Goal: Task Accomplishment & Management: Use online tool/utility

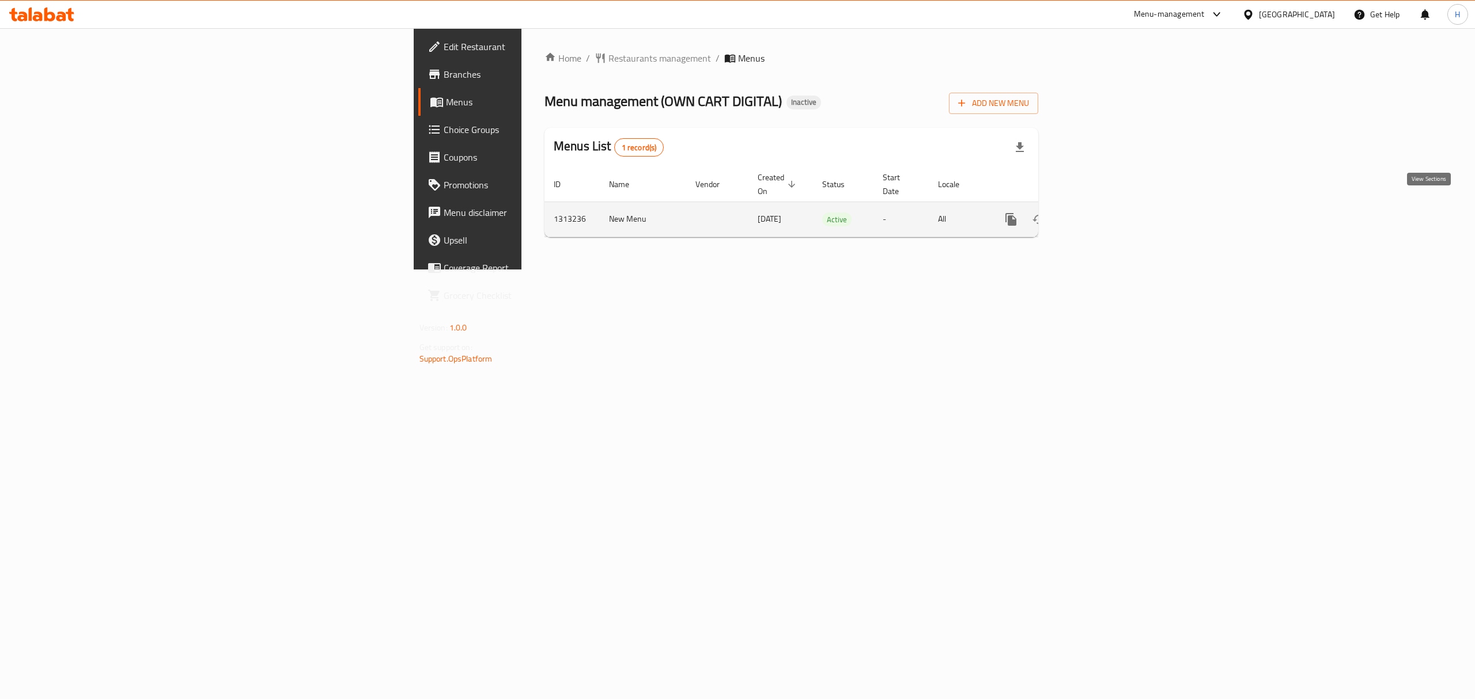
click at [1101, 213] on icon "enhanced table" at bounding box center [1094, 220] width 14 height 14
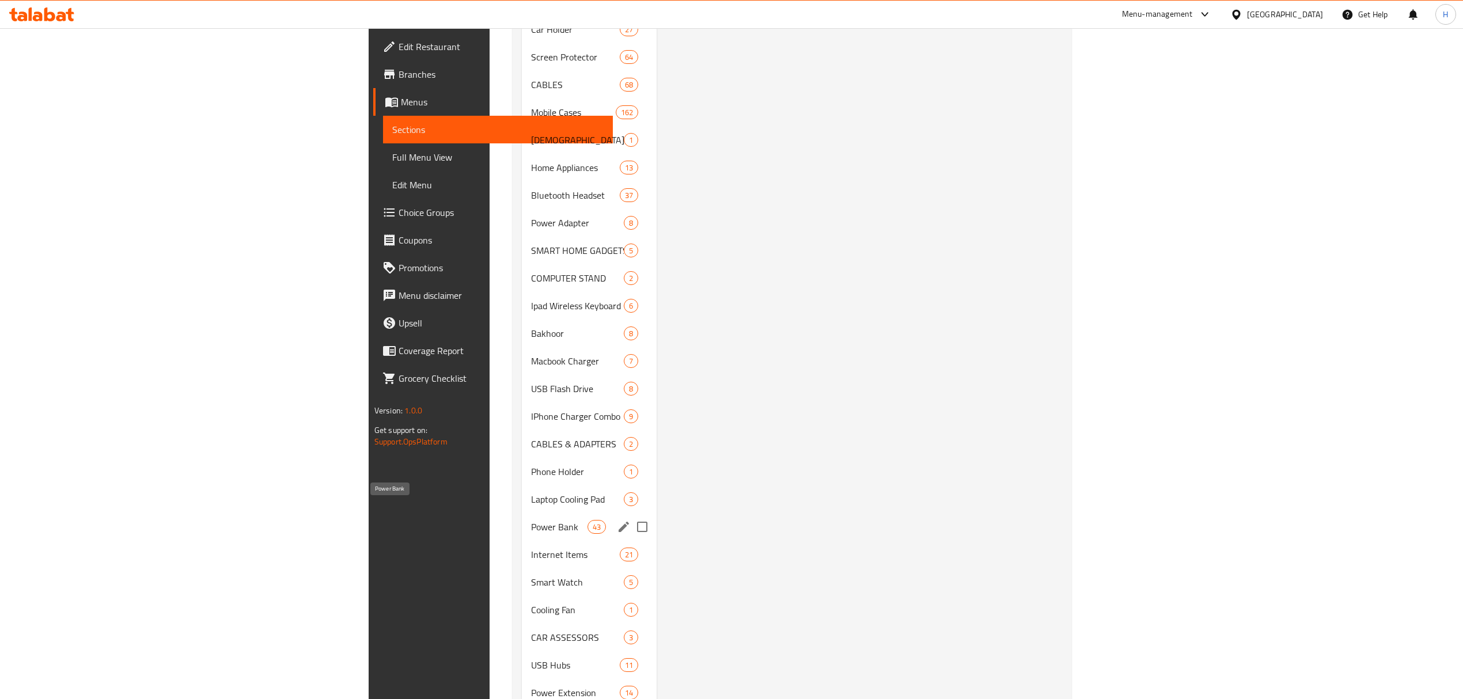
scroll to position [1552, 0]
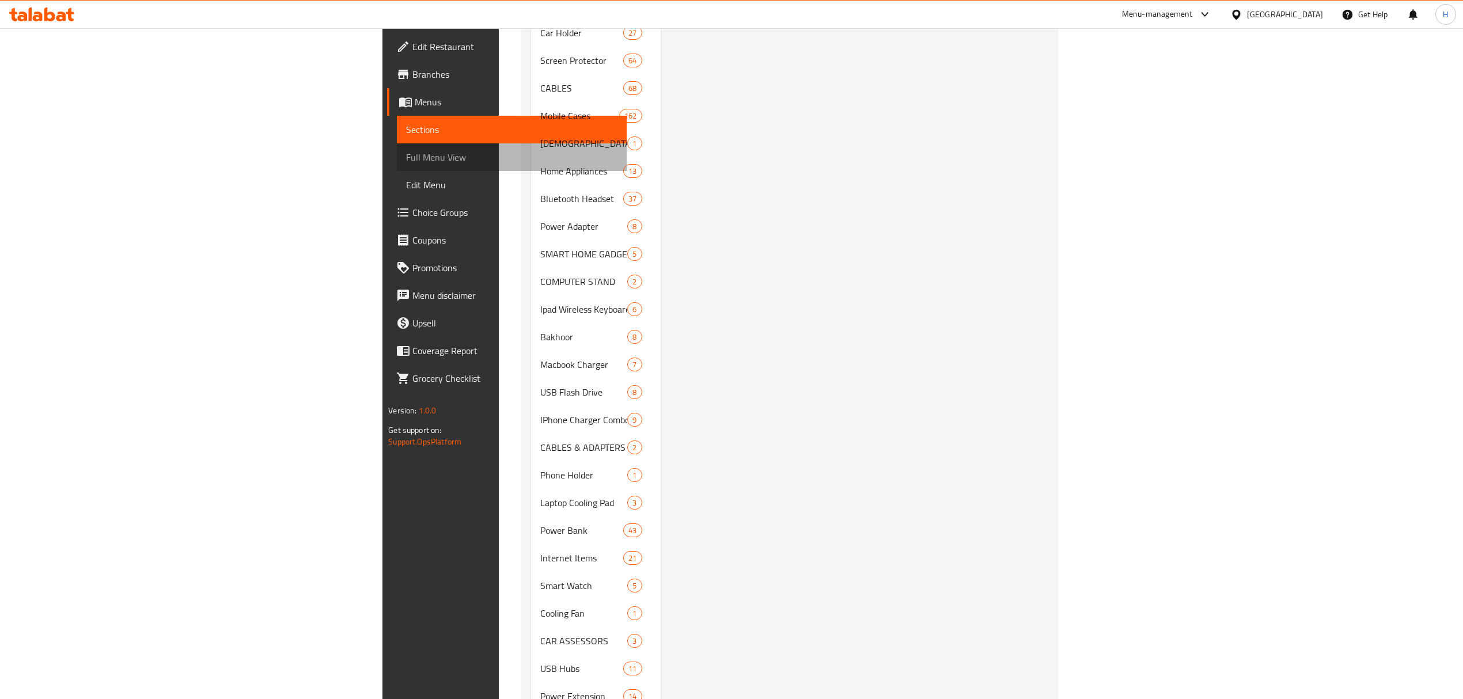
click at [406, 162] on span "Full Menu View" at bounding box center [511, 157] width 211 height 14
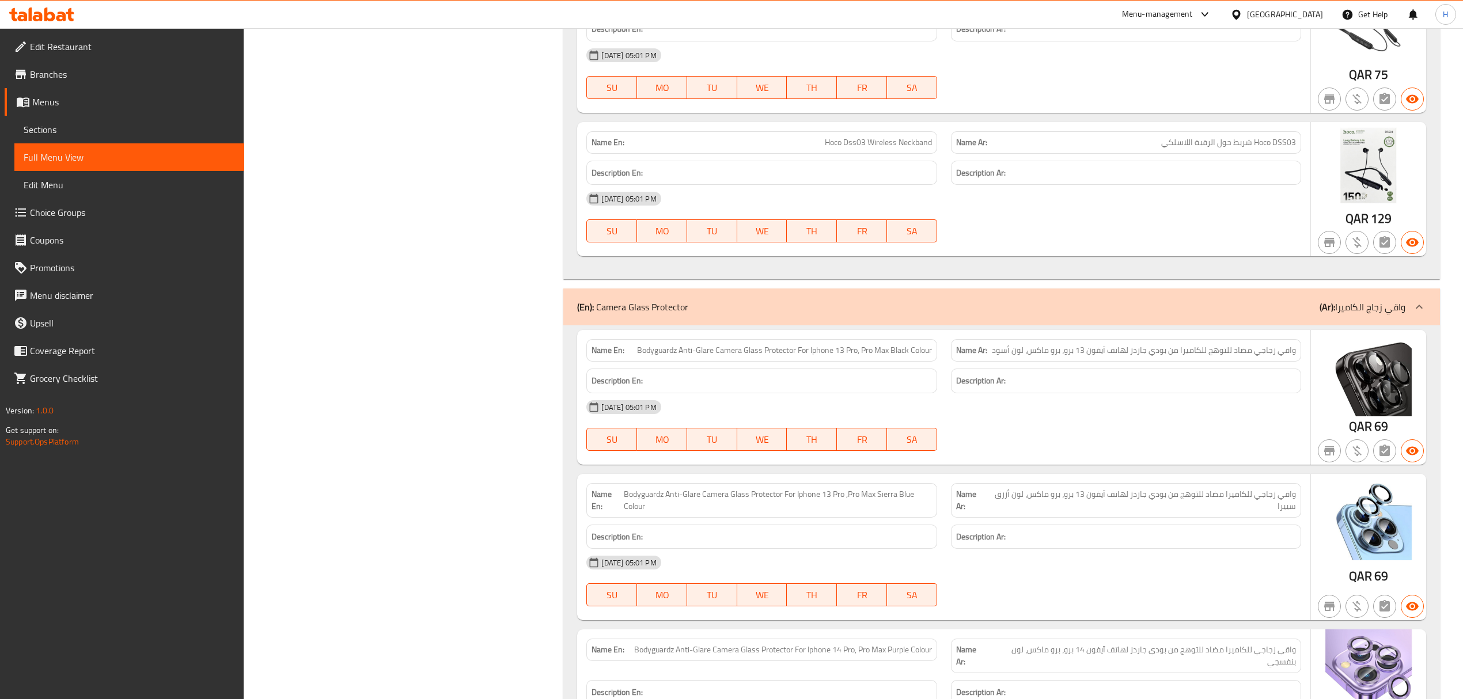
scroll to position [1015, 0]
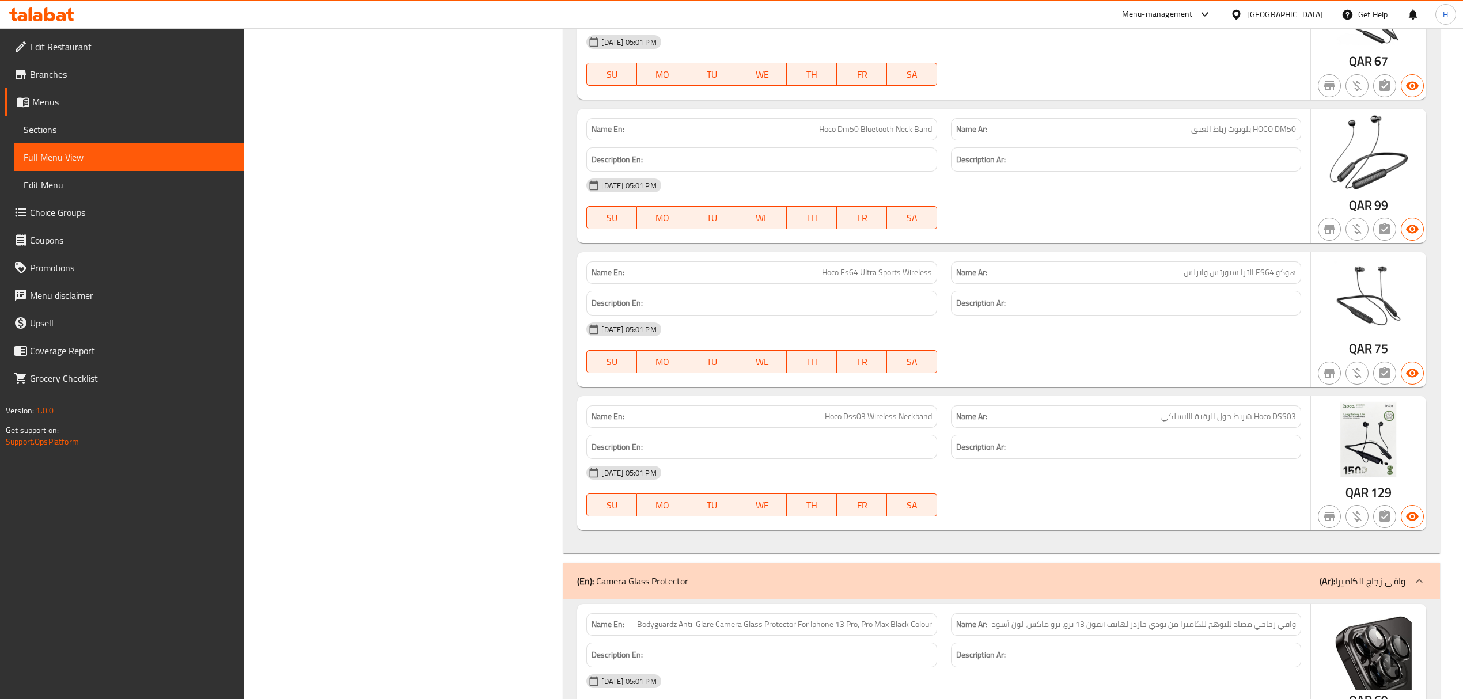
click at [839, 279] on span "Hoco Es64 Ultra Sports Wireless" at bounding box center [877, 273] width 110 height 12
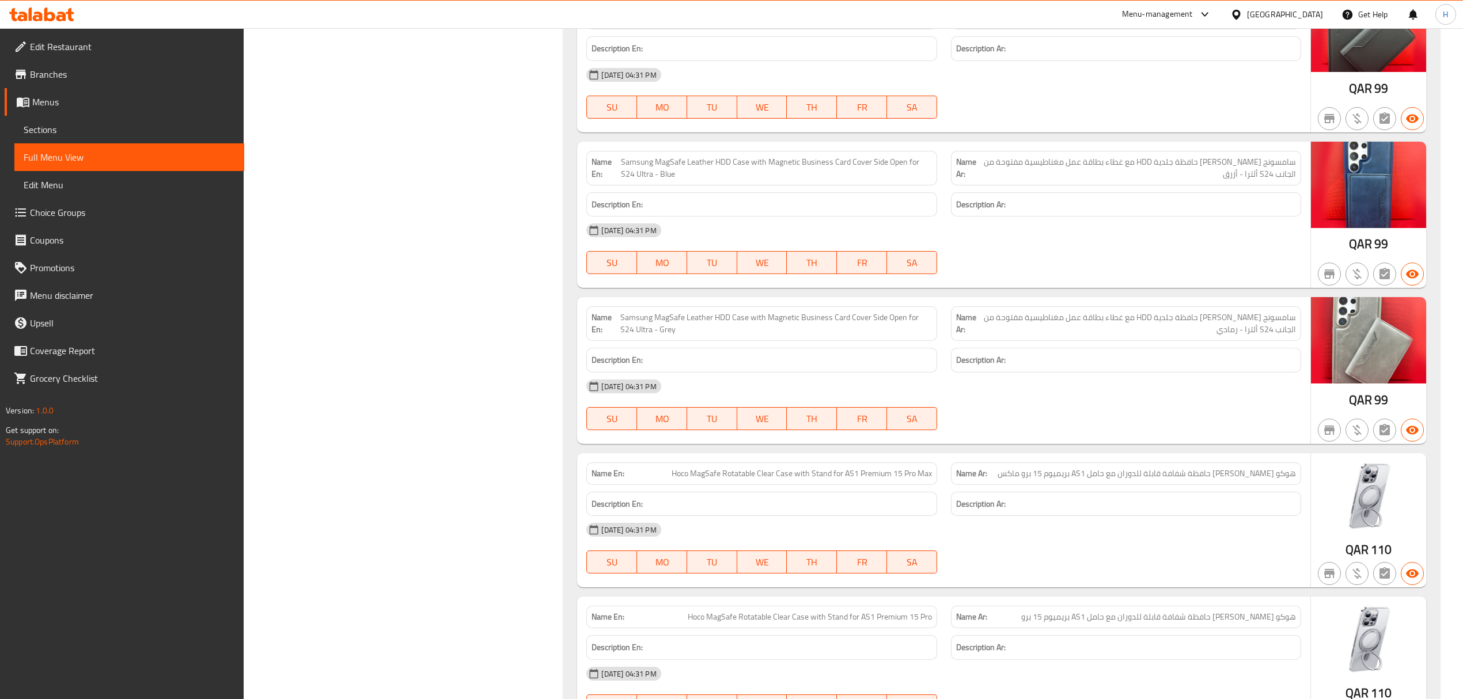
scroll to position [90893, 0]
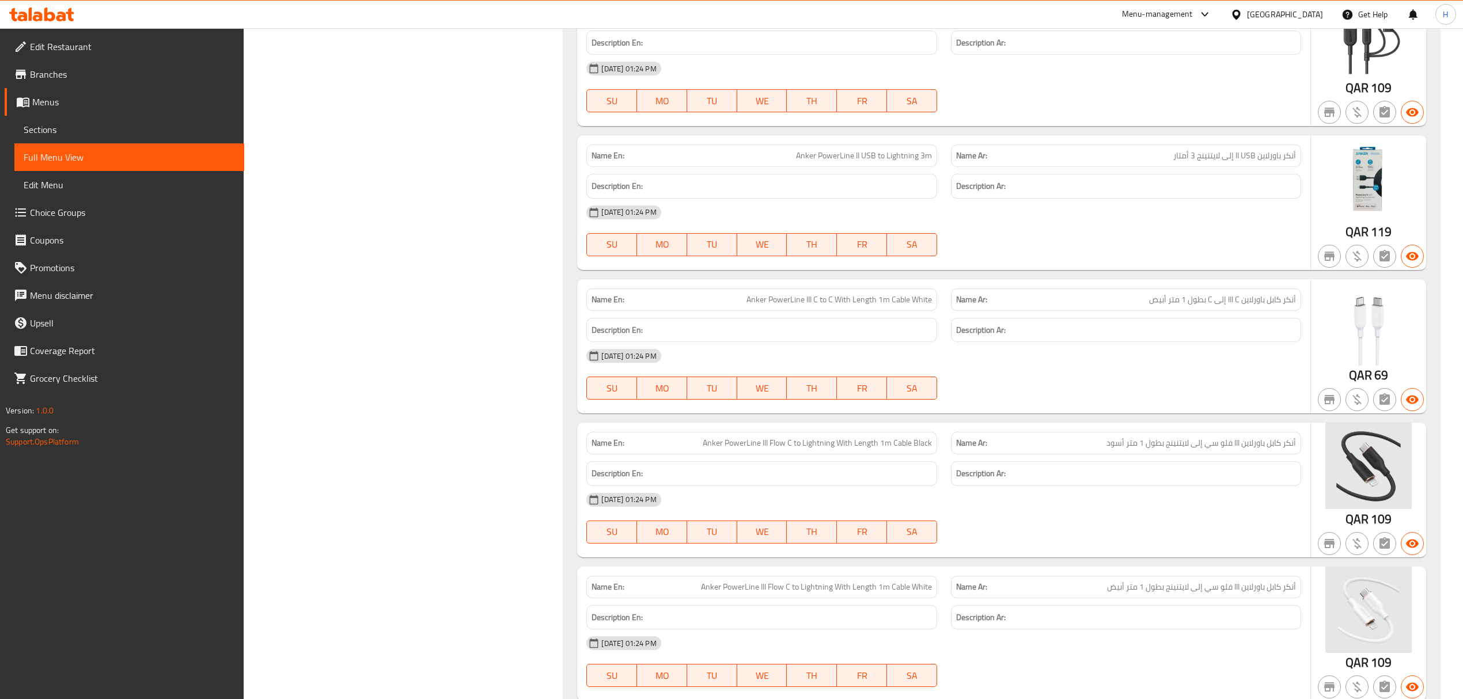
click at [111, 126] on span "Sections" at bounding box center [129, 130] width 211 height 14
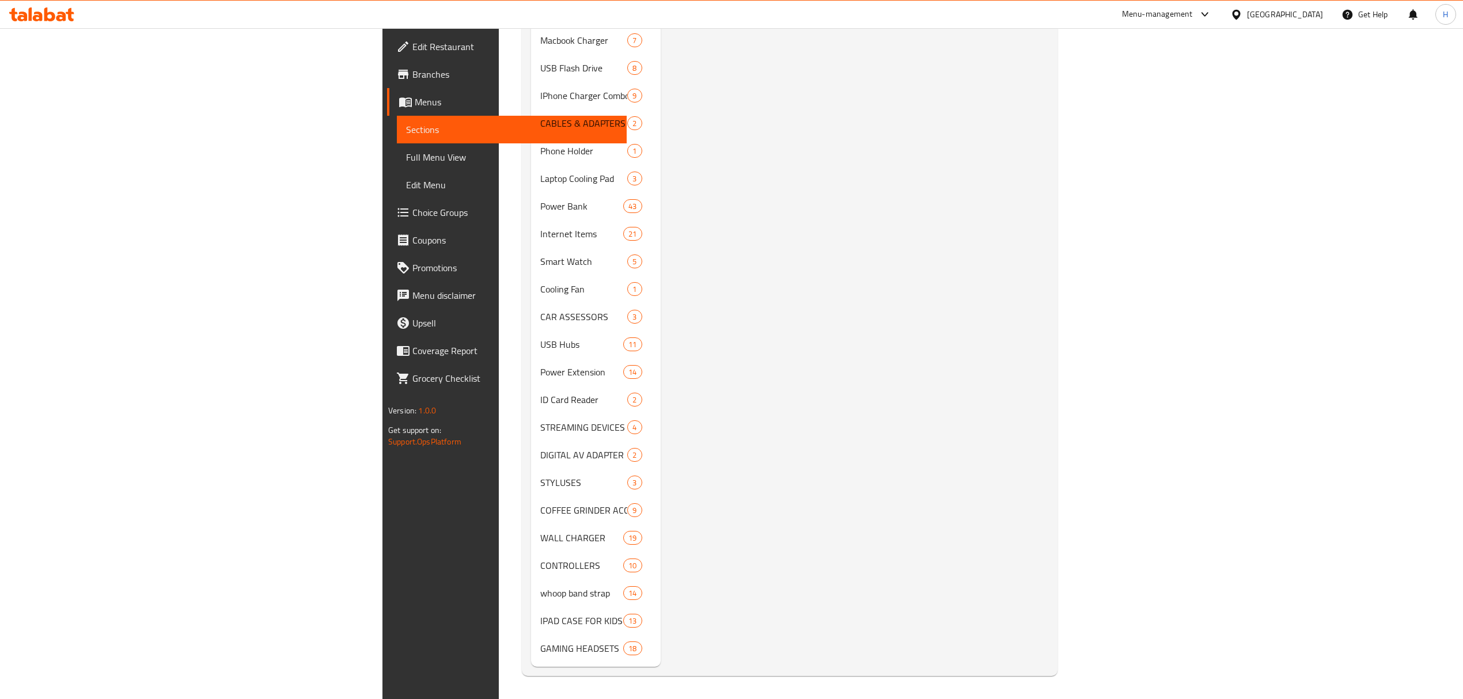
scroll to position [162, 0]
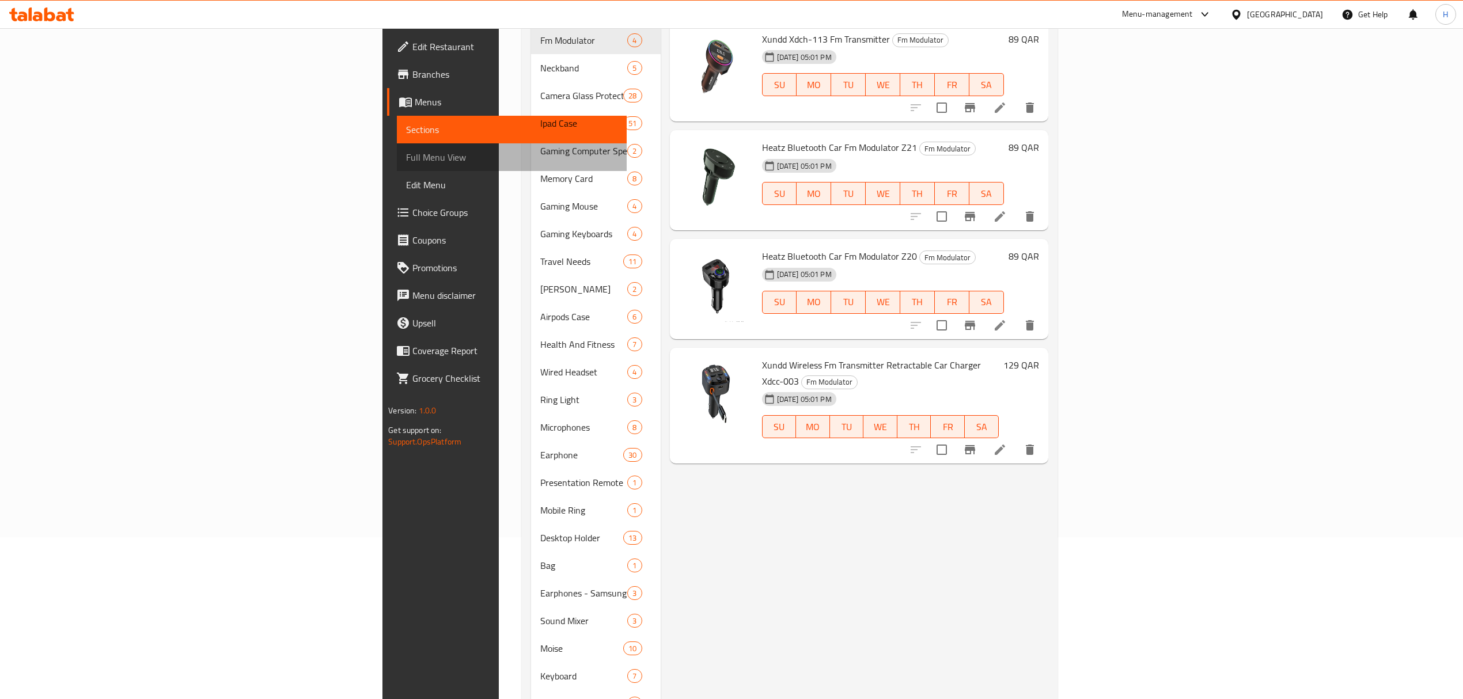
click at [406, 161] on span "Full Menu View" at bounding box center [511, 157] width 211 height 14
click at [397, 167] on link "Full Menu View" at bounding box center [512, 157] width 230 height 28
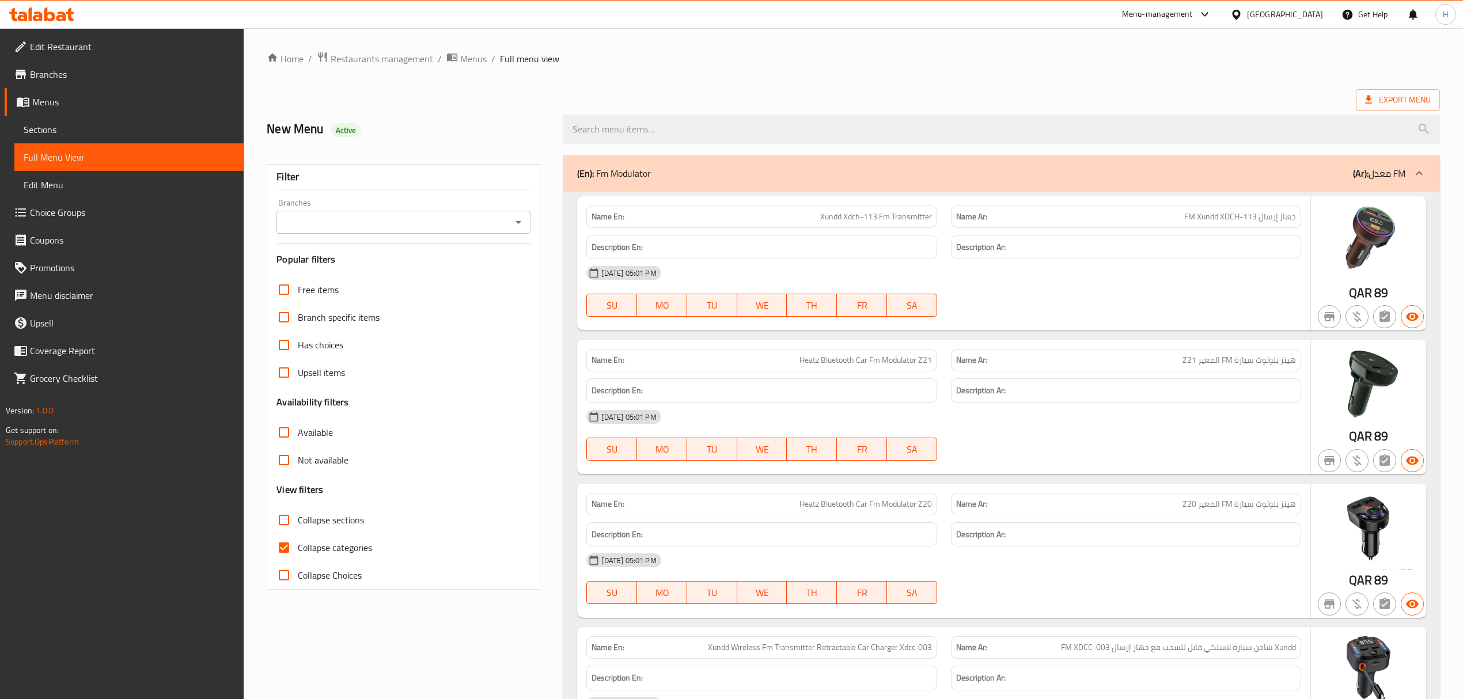
click at [427, 225] on input "Branches" at bounding box center [394, 222] width 228 height 16
drag, startPoint x: 453, startPoint y: 279, endPoint x: 858, endPoint y: 187, distance: 415.9
click at [453, 279] on li "OWN CART DIGITAL, Al Gharrafa" at bounding box center [403, 273] width 254 height 21
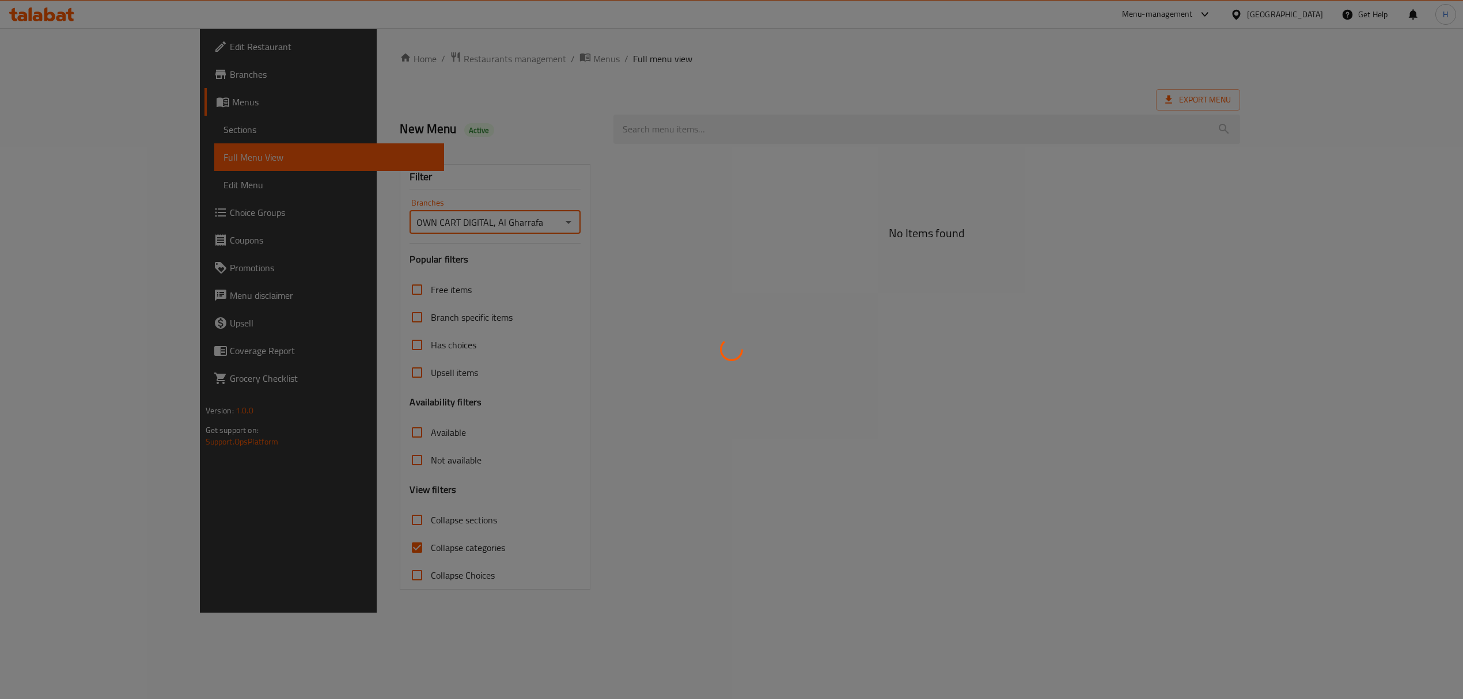
type input "OWN CART DIGITAL, Al Gharrafa"
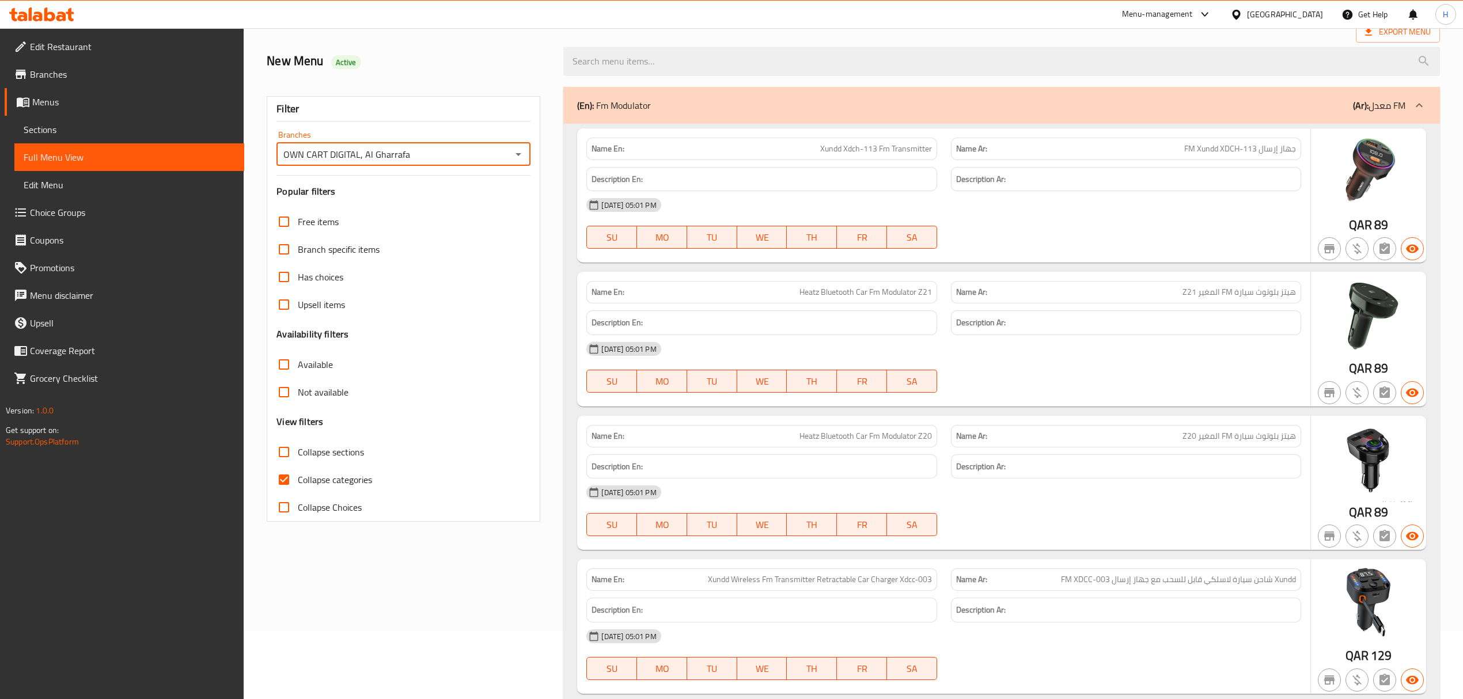
scroll to position [77, 0]
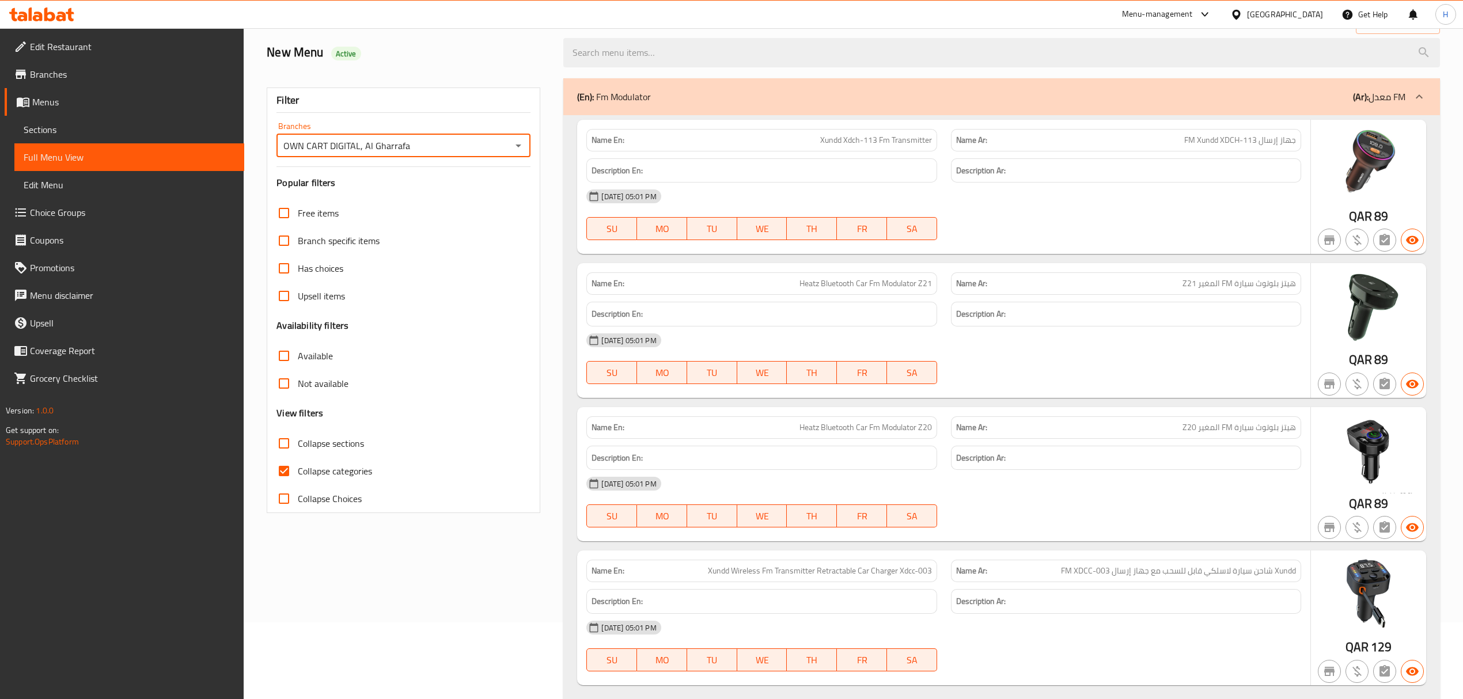
click at [283, 475] on input "Collapse categories" at bounding box center [284, 471] width 28 height 28
checkbox input "false"
drag, startPoint x: 287, startPoint y: 504, endPoint x: 289, endPoint y: 442, distance: 61.1
click at [286, 504] on input "Collapse Choices" at bounding box center [284, 499] width 28 height 28
checkbox input "true"
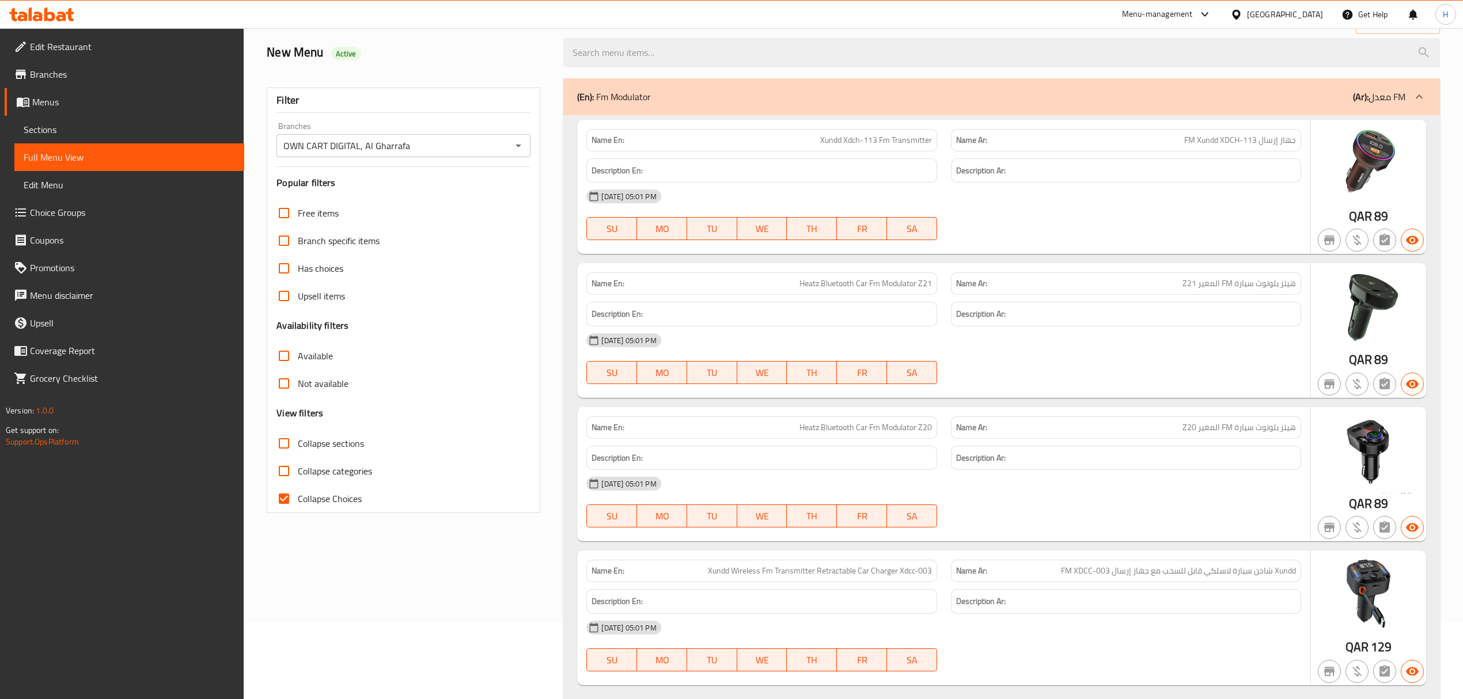
click at [282, 452] on input "Collapse sections" at bounding box center [284, 444] width 28 height 28
checkbox input "true"
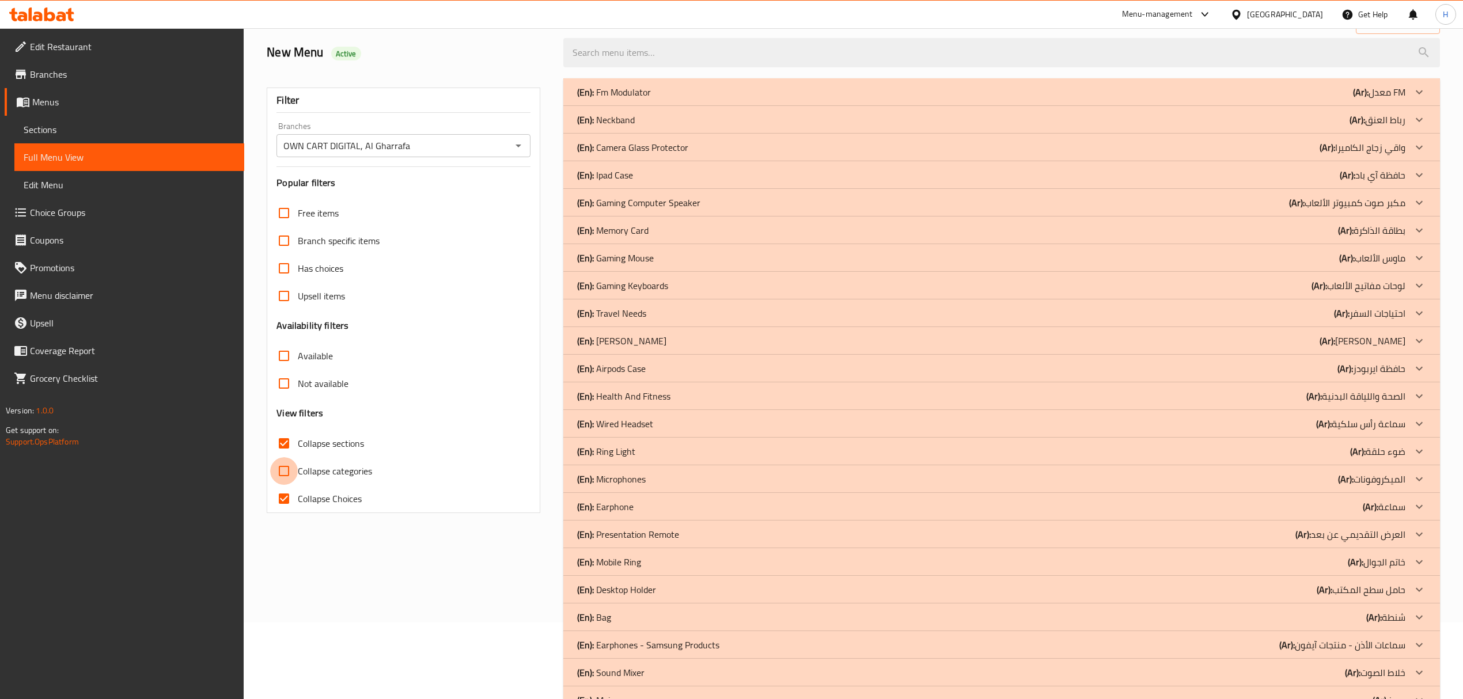
click at [280, 478] on input "Collapse categories" at bounding box center [284, 471] width 28 height 28
checkbox input "true"
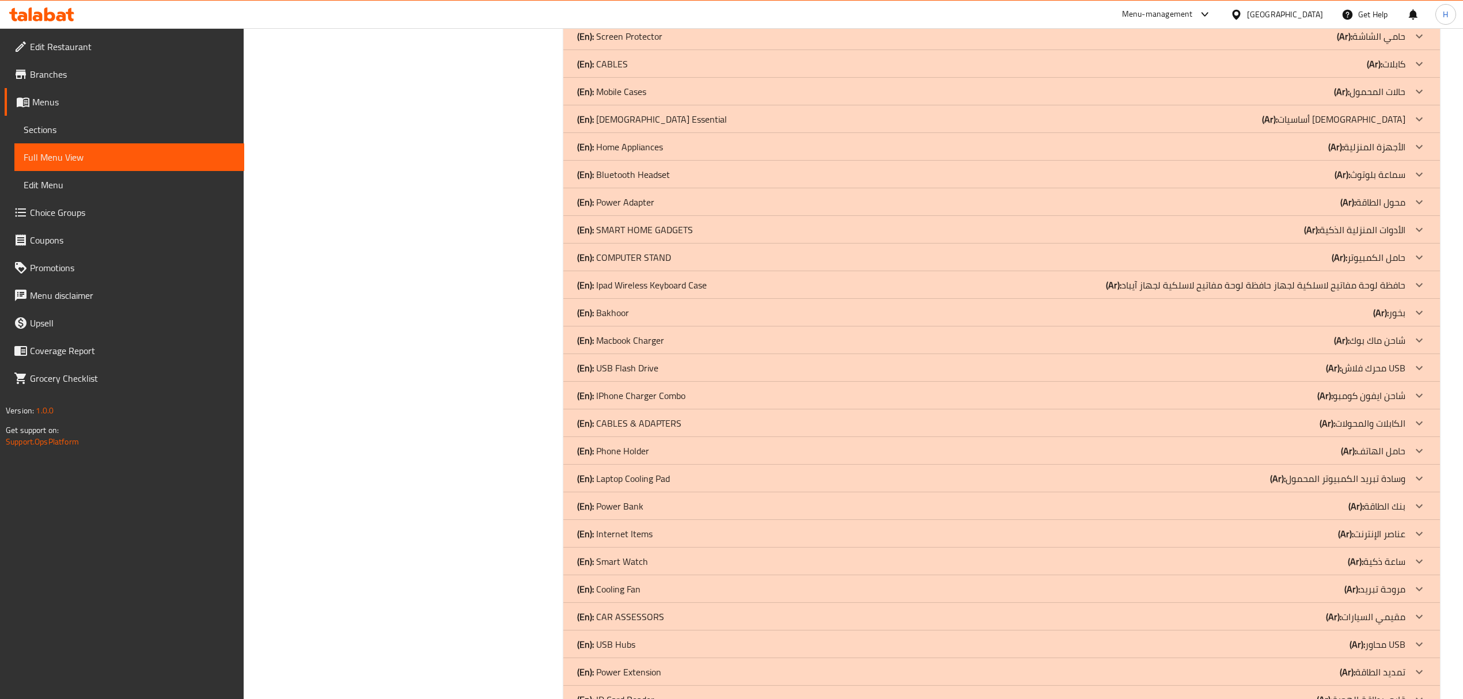
scroll to position [1549, 0]
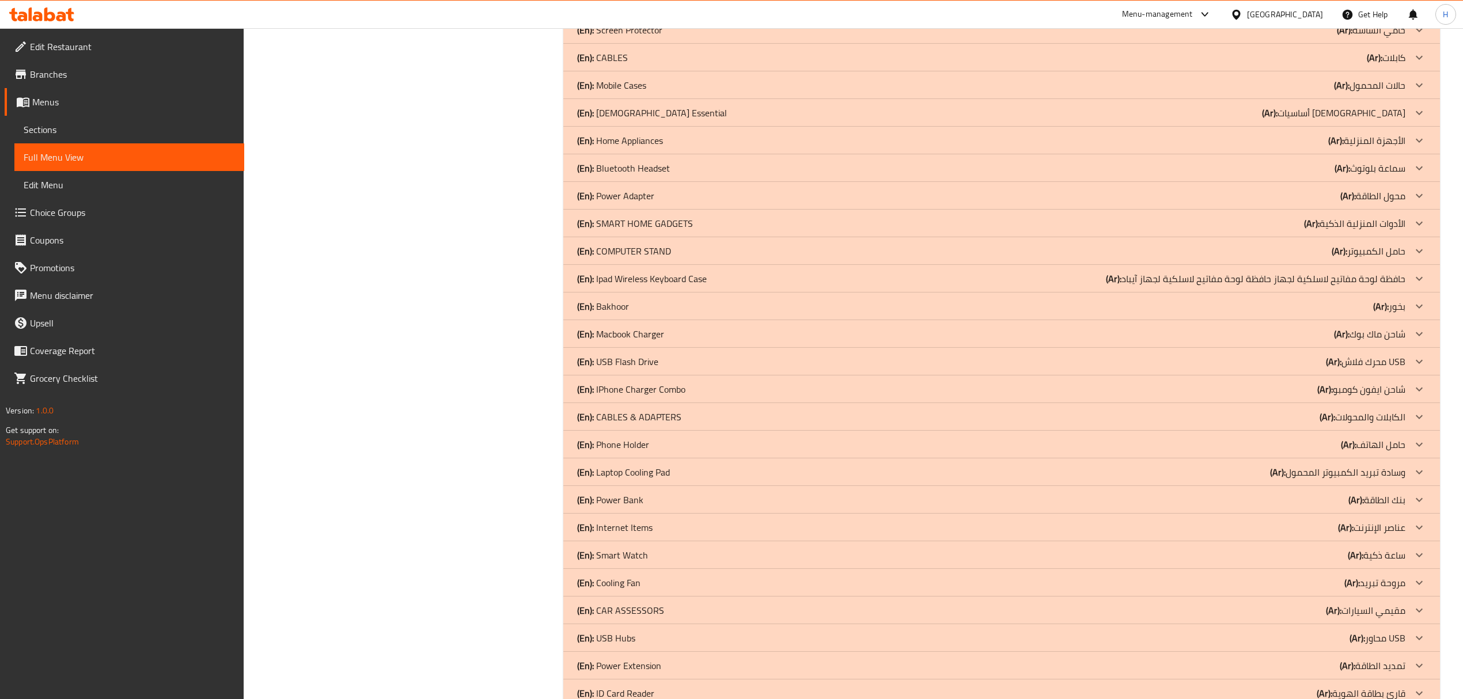
click at [669, 499] on div "(En): Power Bank (Ar): بنك الطاقة" at bounding box center [991, 500] width 828 height 14
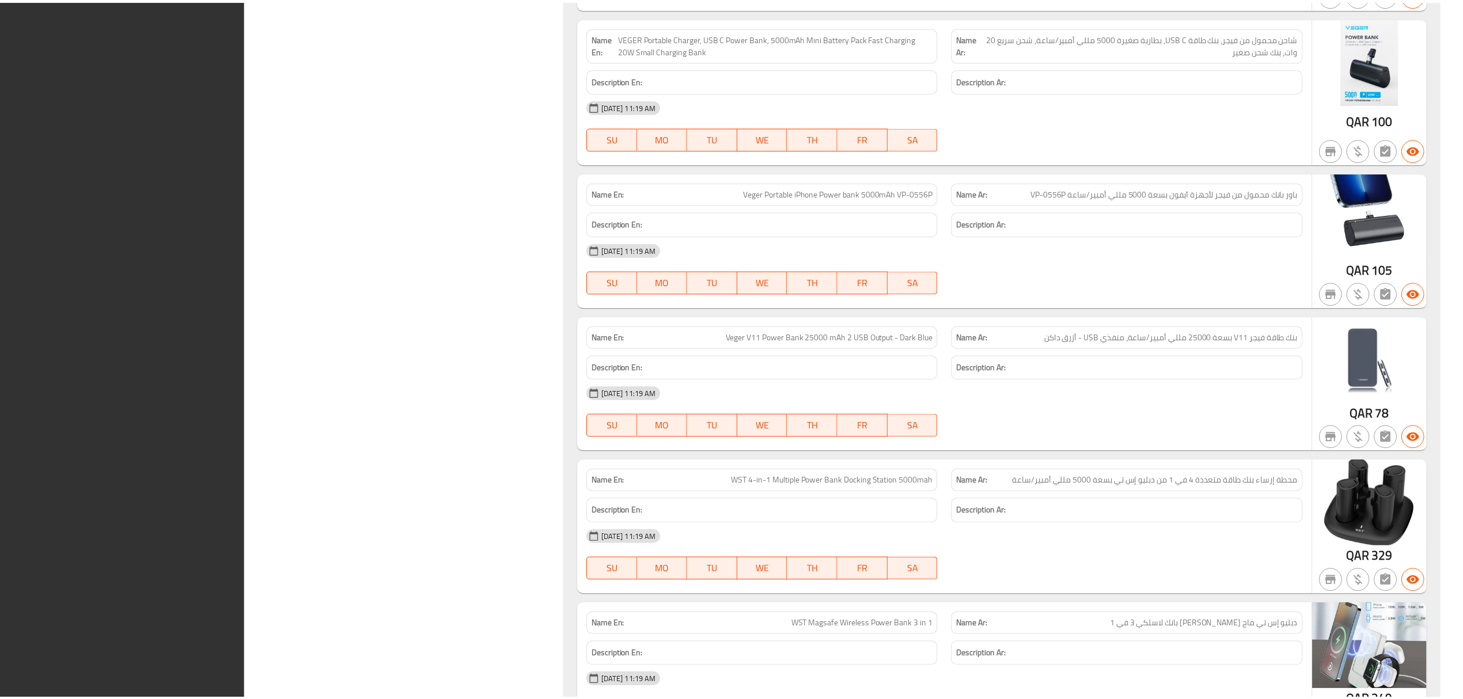
scroll to position [8138, 0]
